Goal: Information Seeking & Learning: Learn about a topic

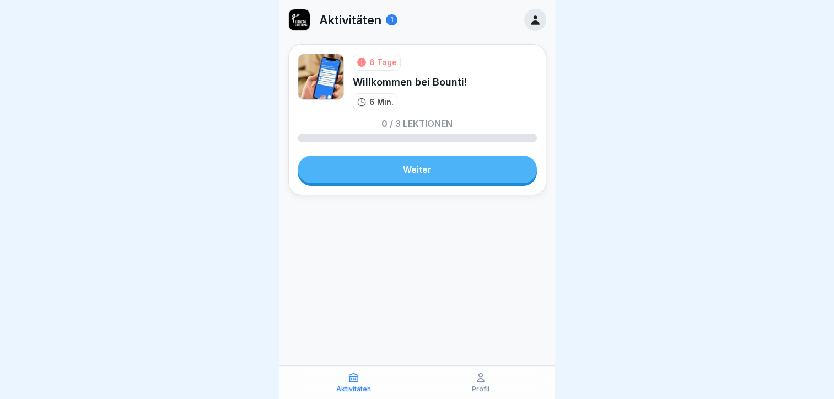
click at [421, 170] on link "Weiter" at bounding box center [417, 169] width 239 height 28
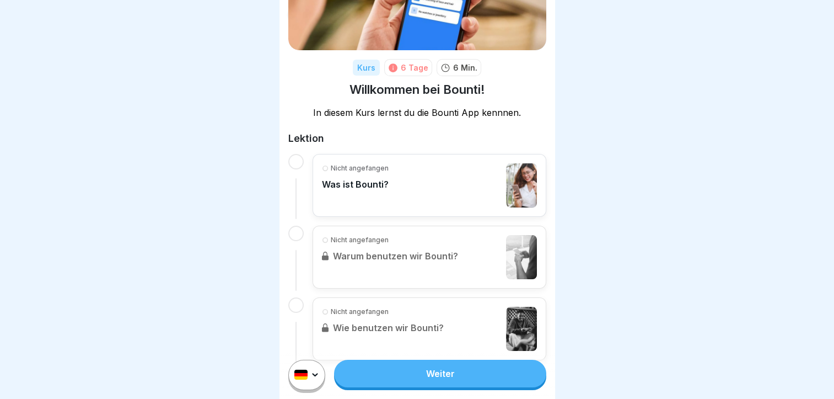
scroll to position [110, 0]
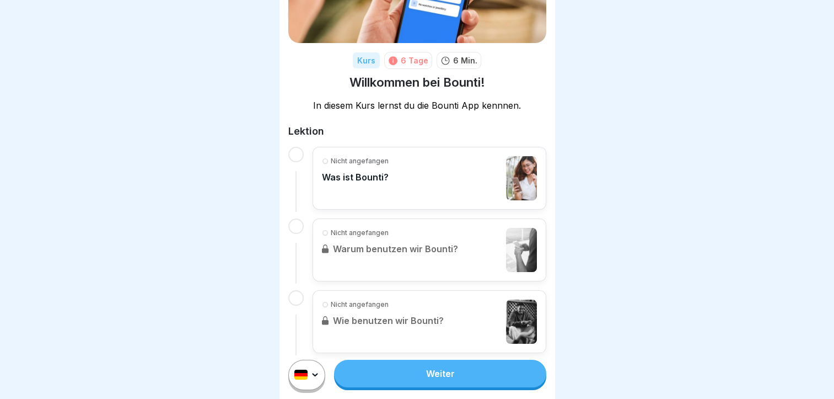
click at [377, 170] on div "Nicht angefangen Was ist Bounti?" at bounding box center [355, 178] width 67 height 44
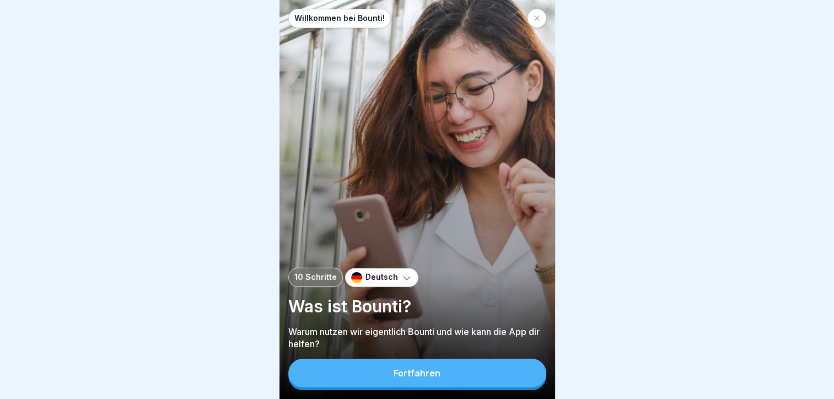
scroll to position [8, 0]
click at [417, 376] on div "Fortfahren" at bounding box center [417, 373] width 47 height 10
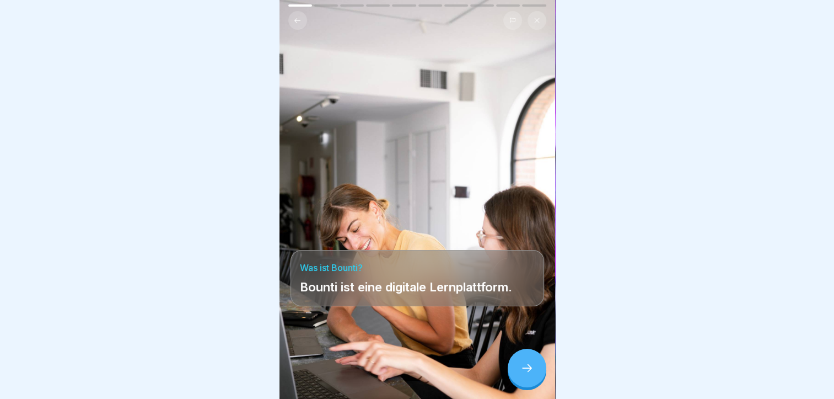
click at [530, 374] on div at bounding box center [527, 367] width 39 height 39
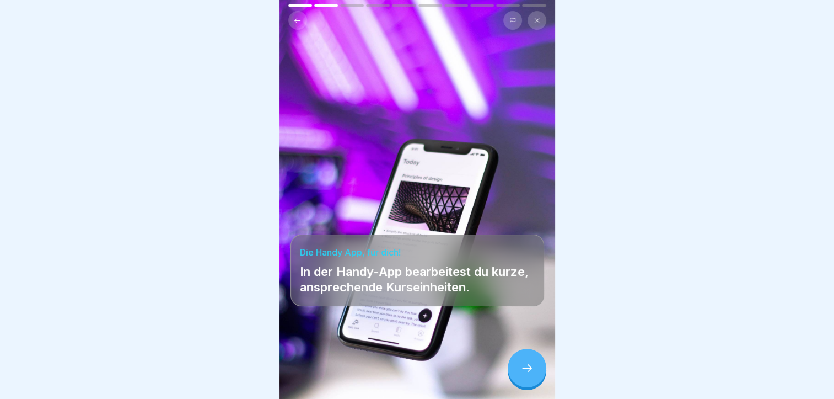
click at [528, 369] on icon at bounding box center [527, 367] width 13 height 13
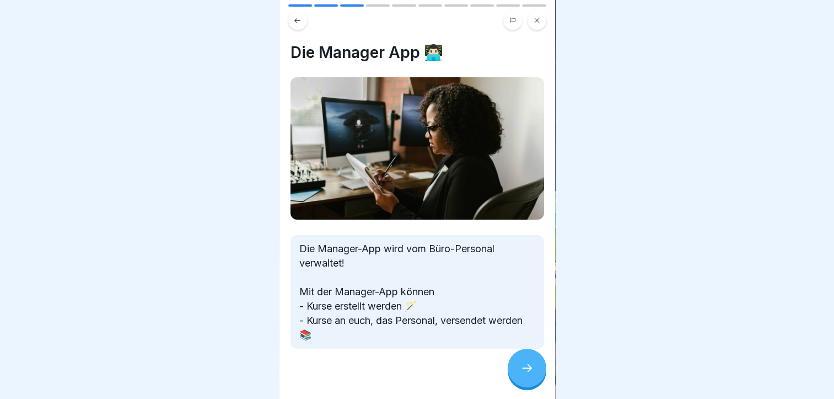
click at [528, 369] on icon at bounding box center [527, 367] width 13 height 13
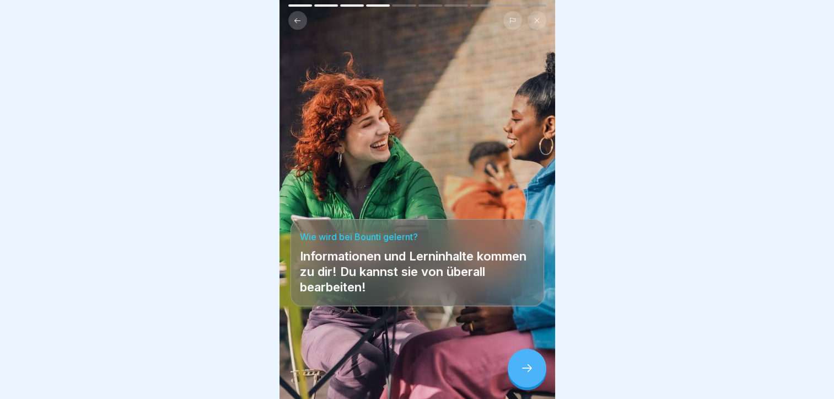
click at [528, 369] on icon at bounding box center [527, 367] width 13 height 13
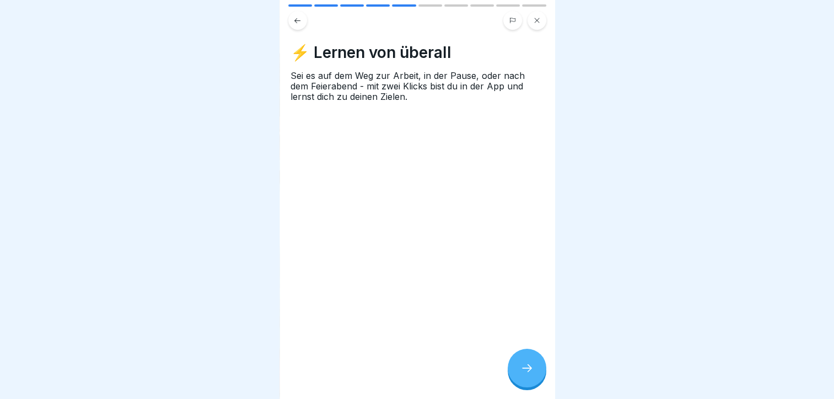
click at [528, 369] on icon at bounding box center [527, 367] width 13 height 13
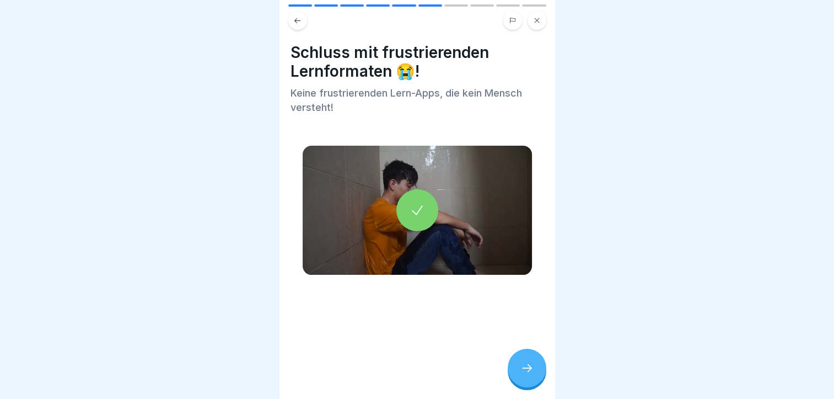
click at [528, 369] on icon at bounding box center [527, 367] width 13 height 13
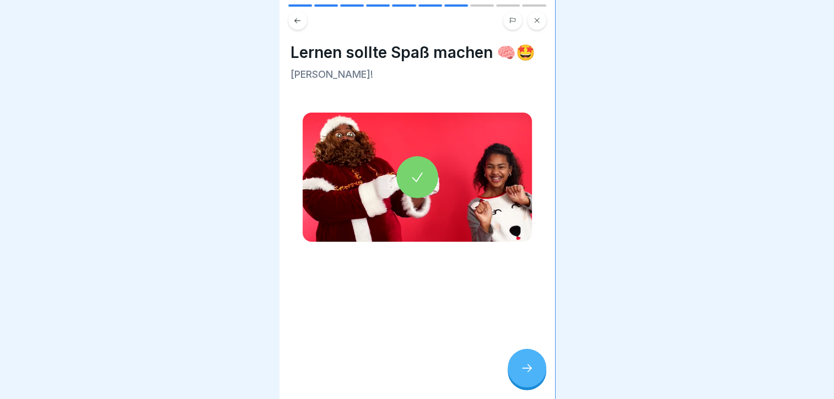
click at [528, 369] on icon at bounding box center [527, 367] width 13 height 13
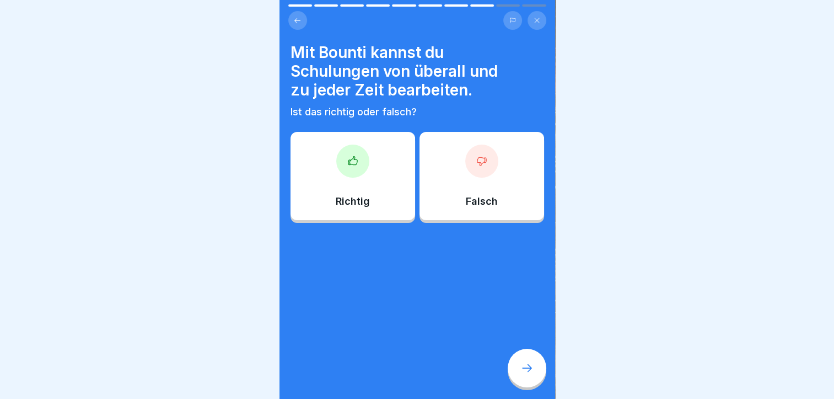
click at [360, 162] on div at bounding box center [352, 160] width 33 height 33
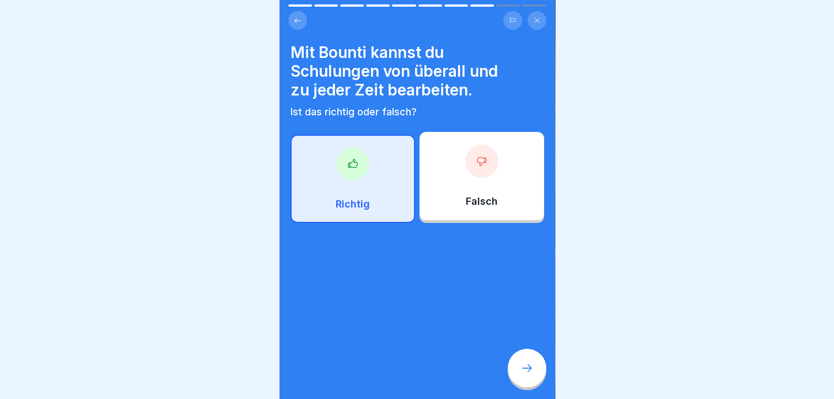
click at [523, 371] on icon at bounding box center [527, 367] width 13 height 13
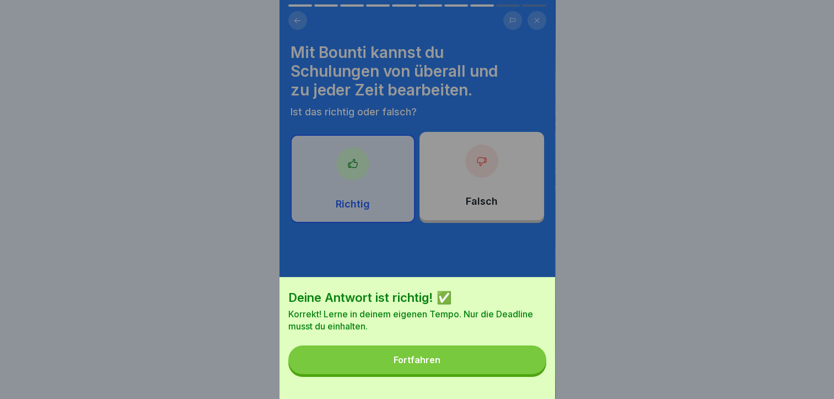
click at [461, 374] on button "Fortfahren" at bounding box center [417, 359] width 258 height 29
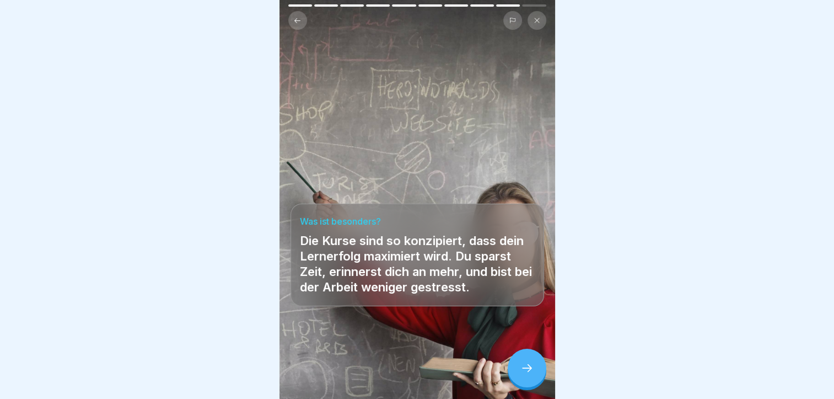
click at [530, 364] on icon at bounding box center [527, 367] width 13 height 13
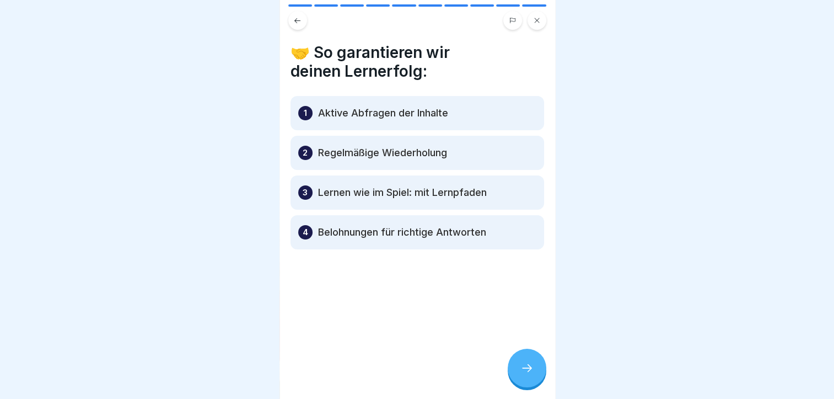
click at [535, 372] on div at bounding box center [527, 367] width 39 height 39
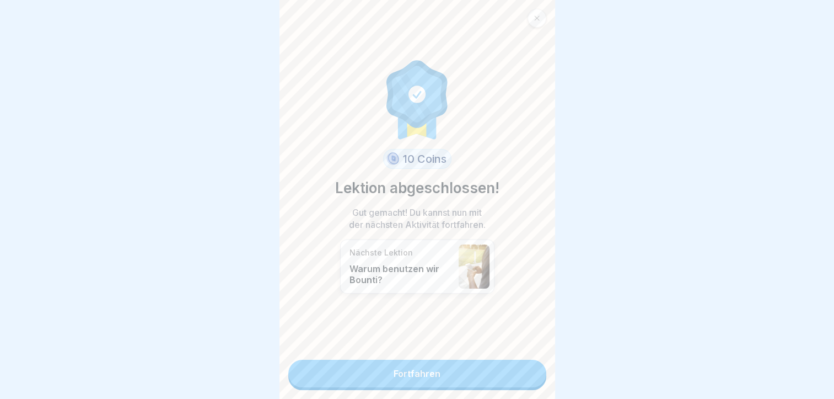
click at [415, 368] on link "Fortfahren" at bounding box center [417, 374] width 258 height 28
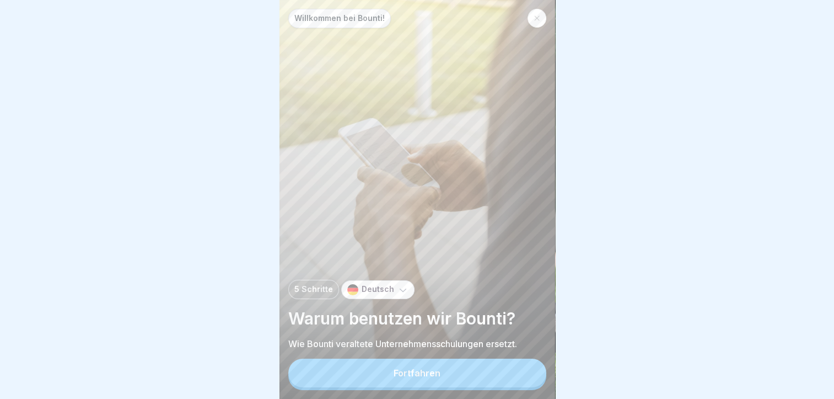
click at [420, 376] on button "Fortfahren" at bounding box center [417, 372] width 258 height 29
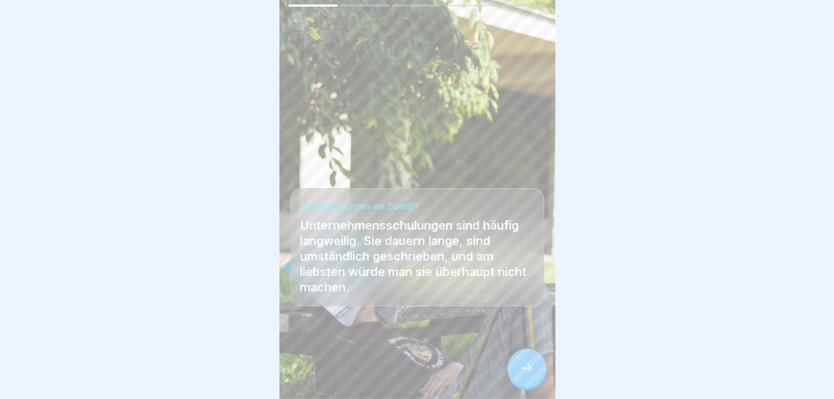
click at [530, 371] on div at bounding box center [527, 367] width 39 height 39
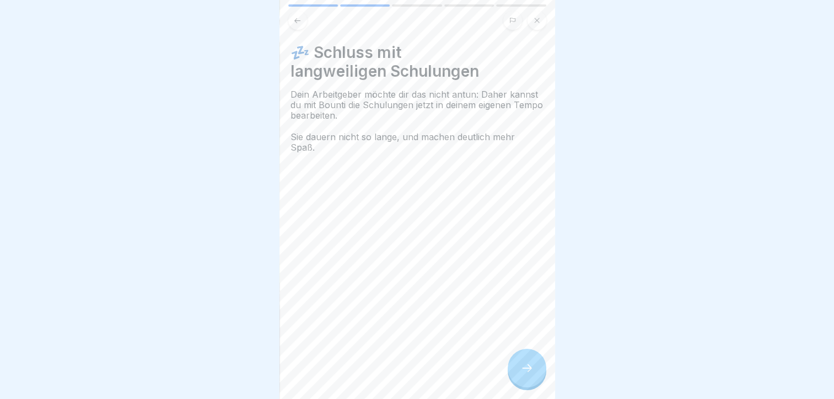
click at [519, 372] on div at bounding box center [527, 367] width 39 height 39
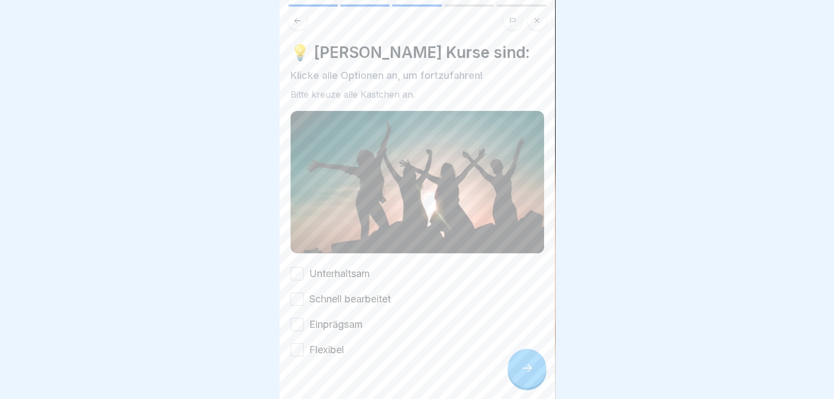
click at [302, 269] on button "Unterhaltsam" at bounding box center [297, 273] width 13 height 13
click at [298, 296] on button "Schnell bearbeitet" at bounding box center [297, 298] width 13 height 13
click at [299, 321] on button "Einprägsam" at bounding box center [297, 324] width 13 height 13
click at [300, 348] on button "Flexibel" at bounding box center [297, 349] width 13 height 13
click at [525, 374] on icon at bounding box center [527, 367] width 13 height 13
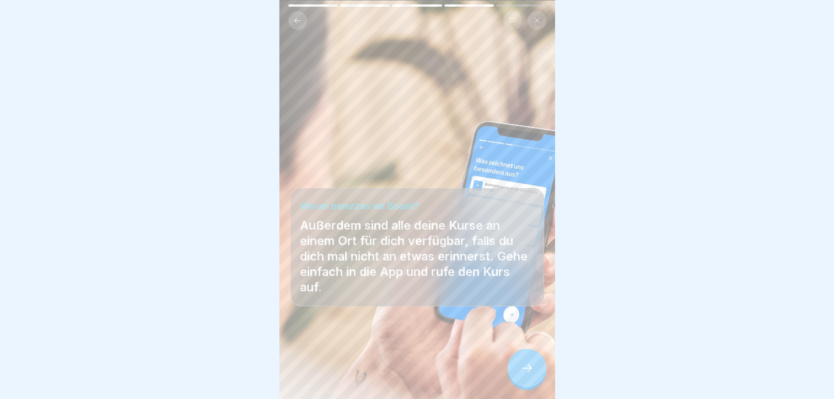
click at [532, 374] on icon at bounding box center [527, 367] width 13 height 13
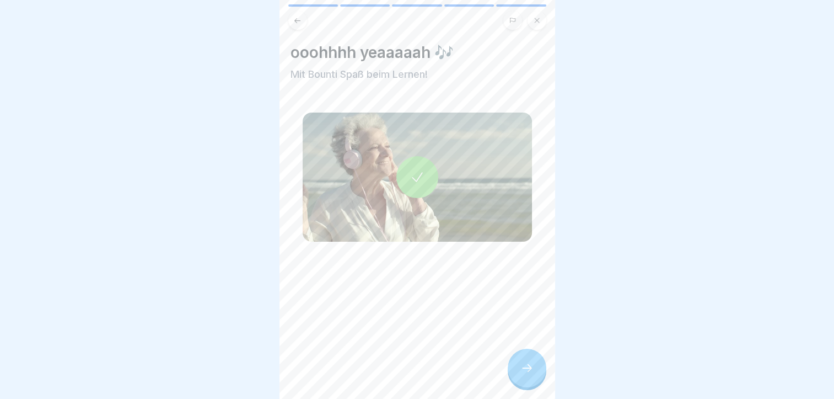
click at [411, 180] on icon at bounding box center [417, 176] width 15 height 15
click at [529, 374] on icon at bounding box center [527, 367] width 13 height 13
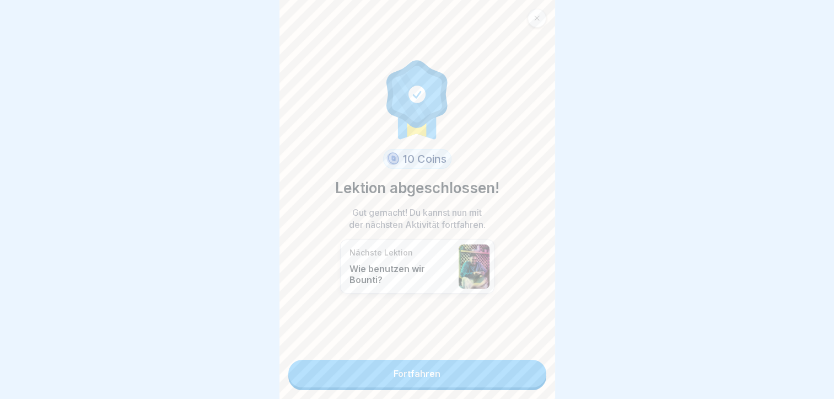
click at [401, 376] on link "Fortfahren" at bounding box center [417, 374] width 258 height 28
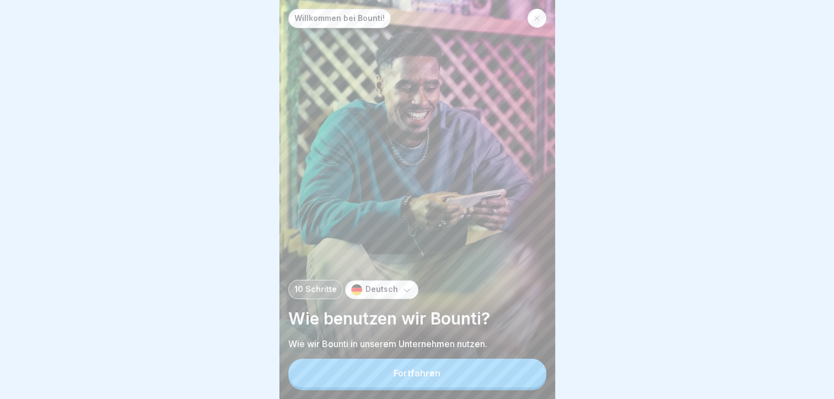
click at [435, 378] on div "Fortfahren" at bounding box center [417, 373] width 47 height 10
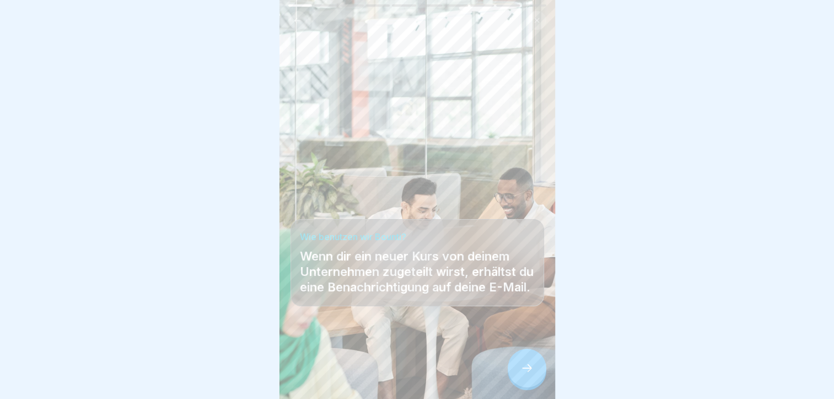
click at [525, 374] on icon at bounding box center [527, 367] width 13 height 13
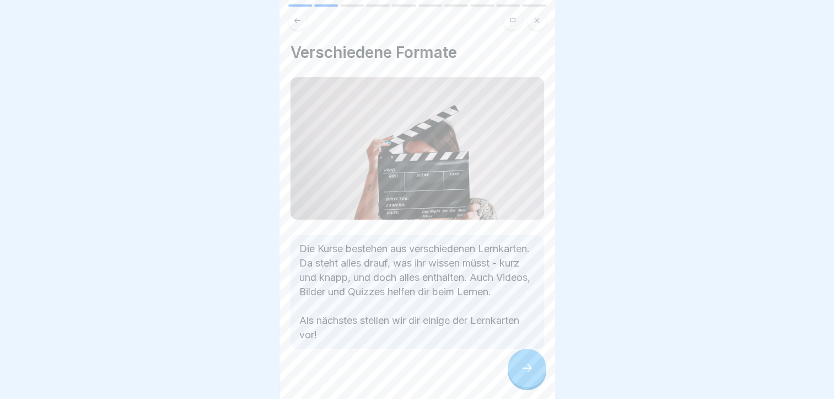
click at [525, 374] on icon at bounding box center [527, 367] width 13 height 13
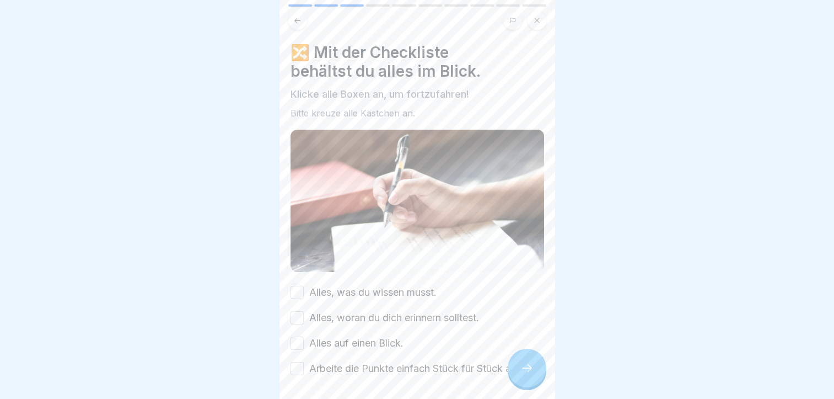
click at [299, 287] on button "Alles, was du wissen musst." at bounding box center [297, 292] width 13 height 13
click at [298, 314] on button "Alles, woran du dich erinnern solltest." at bounding box center [297, 317] width 13 height 13
click at [299, 341] on button "Alles auf einen Blick." at bounding box center [297, 342] width 13 height 13
click at [299, 367] on button "Arbeite die Punkte einfach Stück für Stück ab!" at bounding box center [297, 368] width 13 height 13
click at [531, 374] on icon at bounding box center [527, 367] width 13 height 13
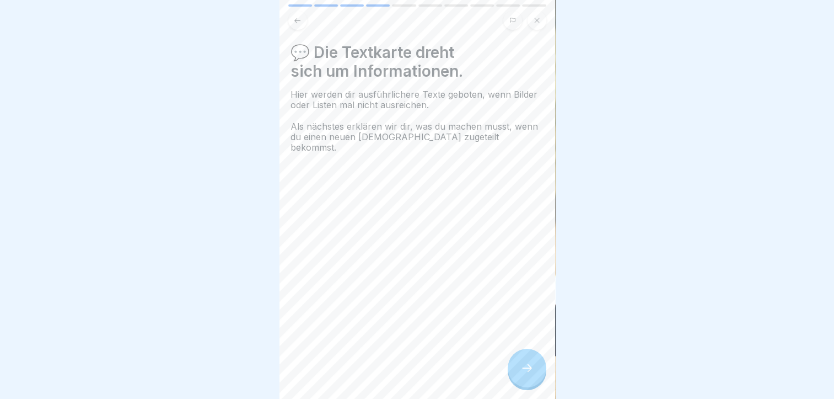
click at [529, 374] on icon at bounding box center [527, 367] width 13 height 13
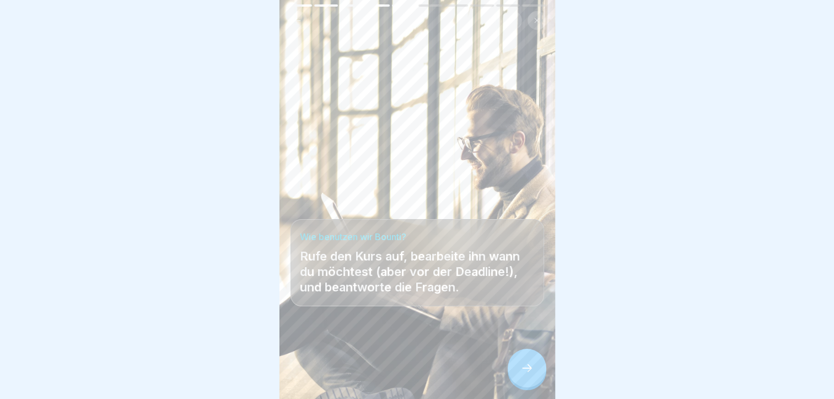
click at [529, 374] on icon at bounding box center [527, 367] width 13 height 13
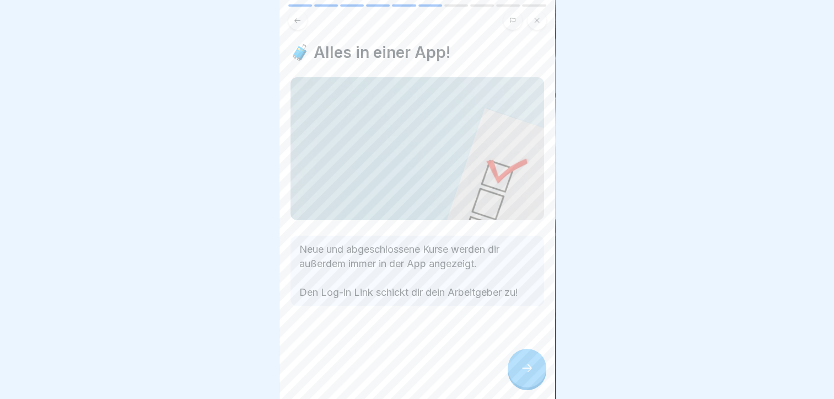
click at [529, 374] on icon at bounding box center [527, 367] width 13 height 13
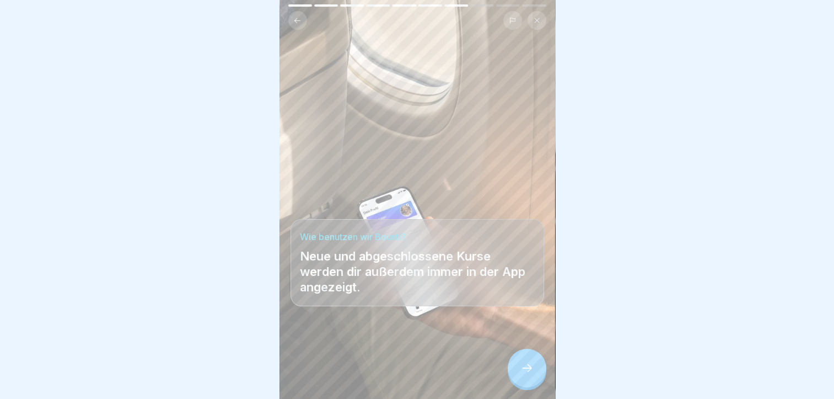
click at [529, 374] on icon at bounding box center [527, 367] width 13 height 13
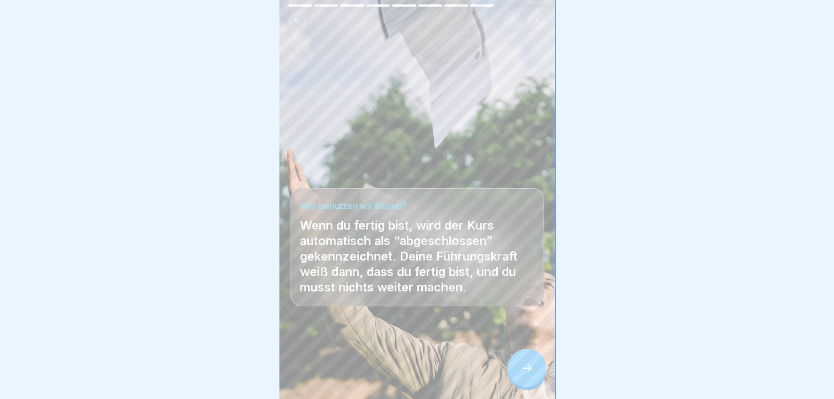
click at [529, 374] on icon at bounding box center [527, 367] width 13 height 13
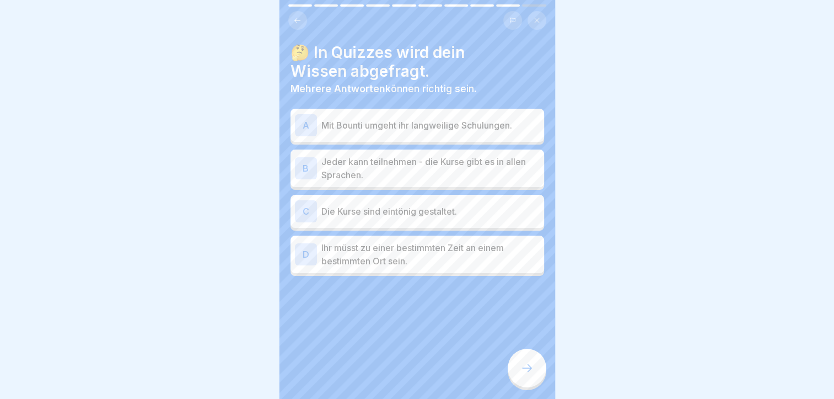
click at [364, 125] on p "Mit Bounti umgeht ihr langweilige Schulungen." at bounding box center [430, 125] width 218 height 13
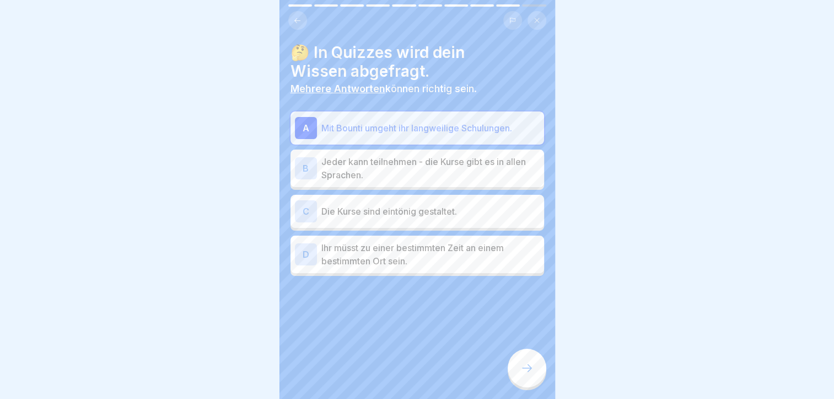
click at [391, 170] on p "Jeder kann teilnehmen - die Kurse gibt es in allen Sprachen." at bounding box center [430, 168] width 218 height 26
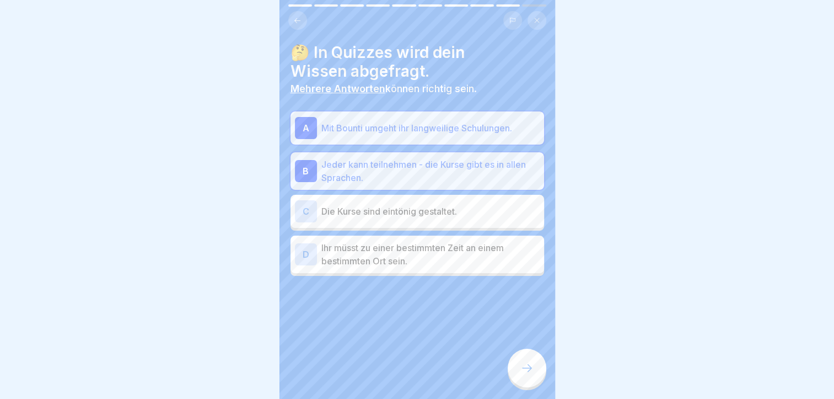
click at [530, 374] on icon at bounding box center [527, 367] width 13 height 13
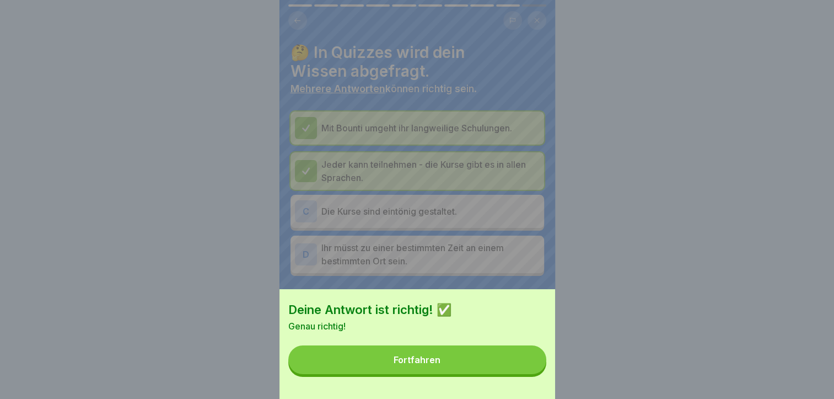
click at [433, 364] on div "Fortfahren" at bounding box center [417, 360] width 47 height 10
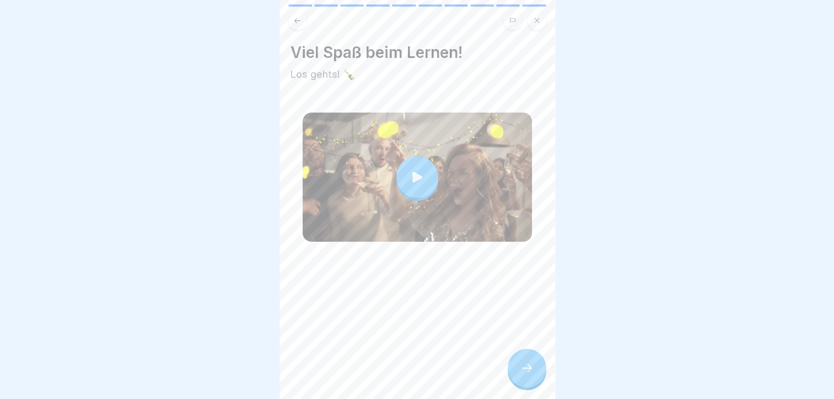
click at [409, 184] on div at bounding box center [417, 177] width 42 height 42
click at [527, 374] on icon at bounding box center [527, 367] width 13 height 13
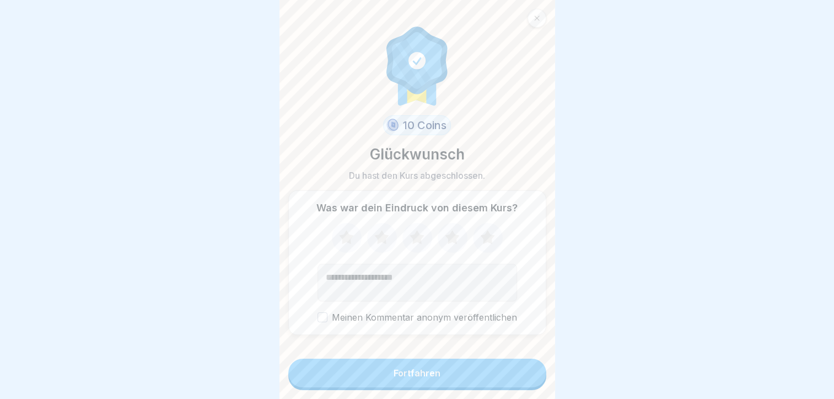
click at [484, 244] on icon at bounding box center [487, 237] width 14 height 14
click at [430, 378] on div "Fortfahren" at bounding box center [417, 373] width 47 height 10
